Goal: Find specific page/section: Find specific page/section

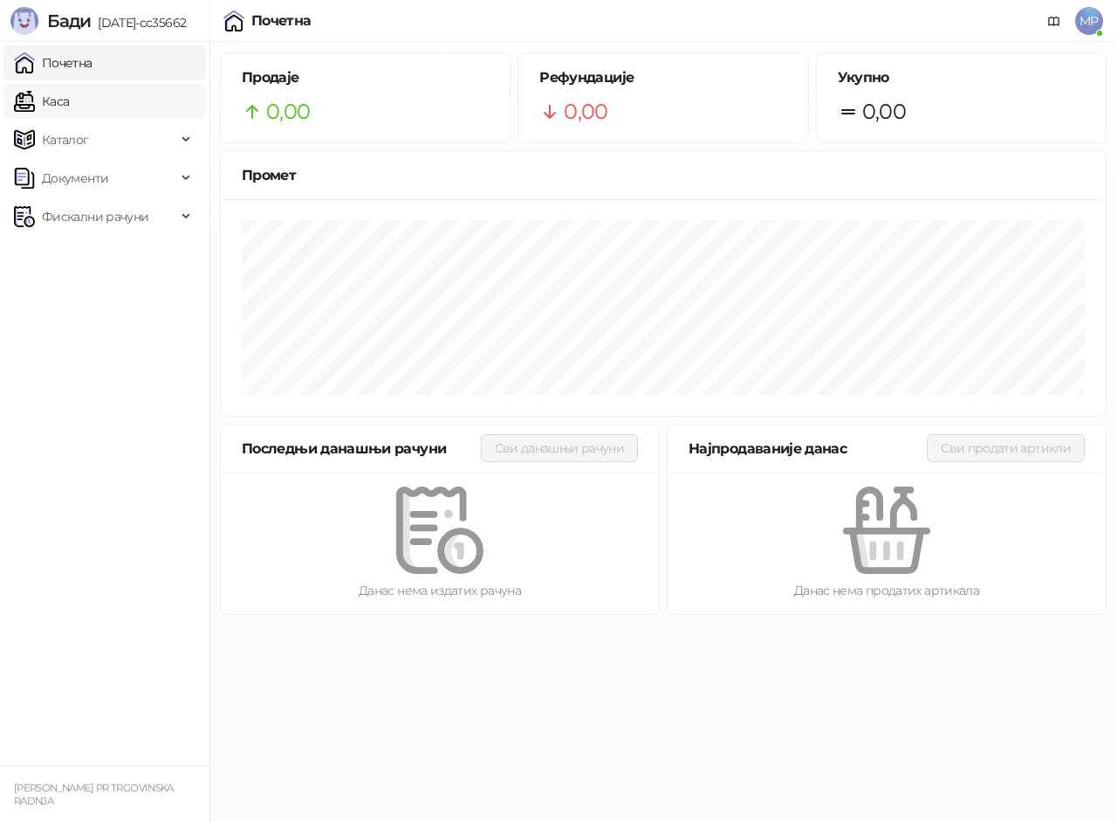
click at [67, 99] on link "Каса" at bounding box center [41, 101] width 55 height 35
click at [90, 56] on link "Почетна" at bounding box center [53, 62] width 79 height 35
